Goal: Navigation & Orientation: Find specific page/section

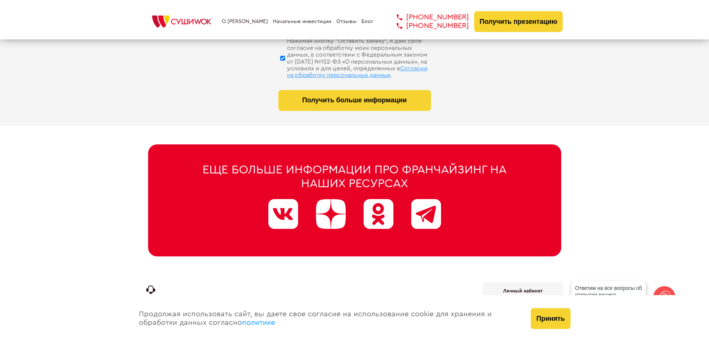
scroll to position [3773, 0]
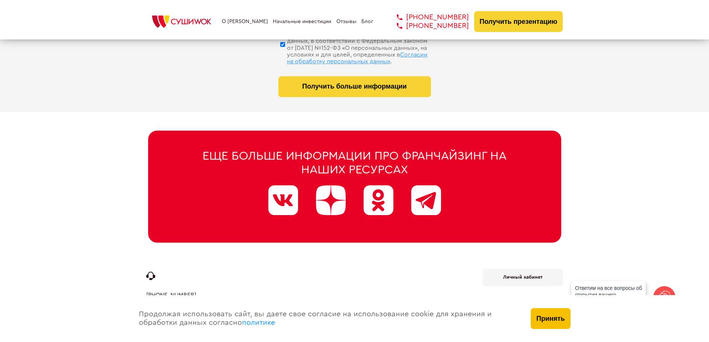
click at [566, 317] on button "Принять" at bounding box center [550, 318] width 39 height 21
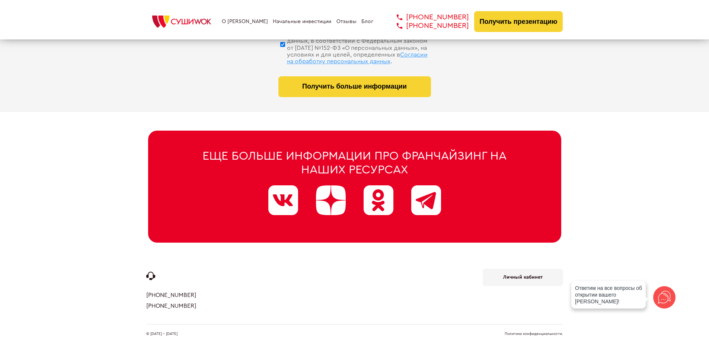
click at [530, 276] on b "Личный кабинет" at bounding box center [522, 277] width 39 height 5
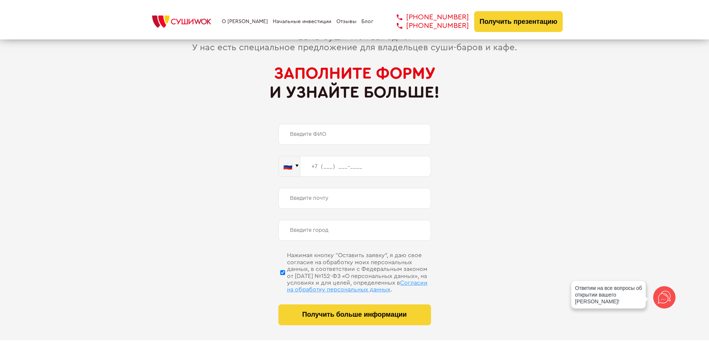
scroll to position [3773, 0]
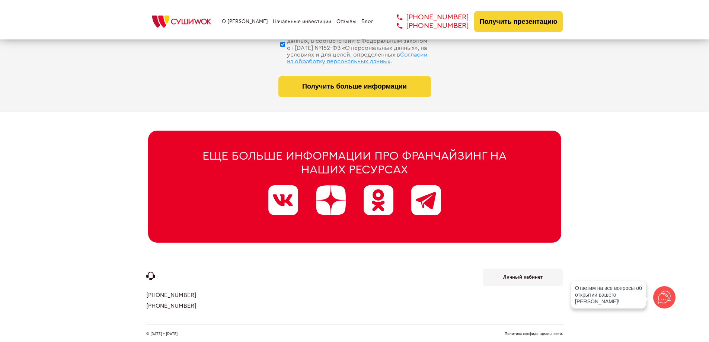
click at [510, 275] on b "Личный кабинет" at bounding box center [522, 277] width 39 height 5
click at [510, 270] on link "Личный кабинет" at bounding box center [523, 277] width 80 height 17
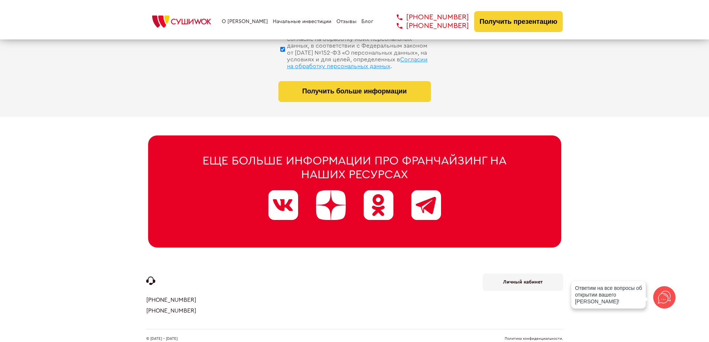
scroll to position [3773, 0]
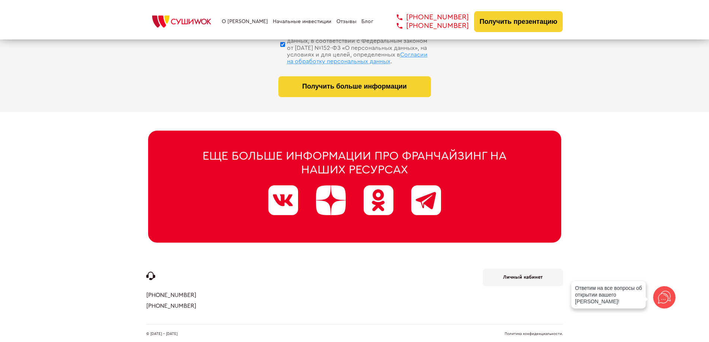
click at [525, 275] on b "Личный кабинет" at bounding box center [522, 277] width 39 height 5
